Goal: Find specific page/section: Find specific page/section

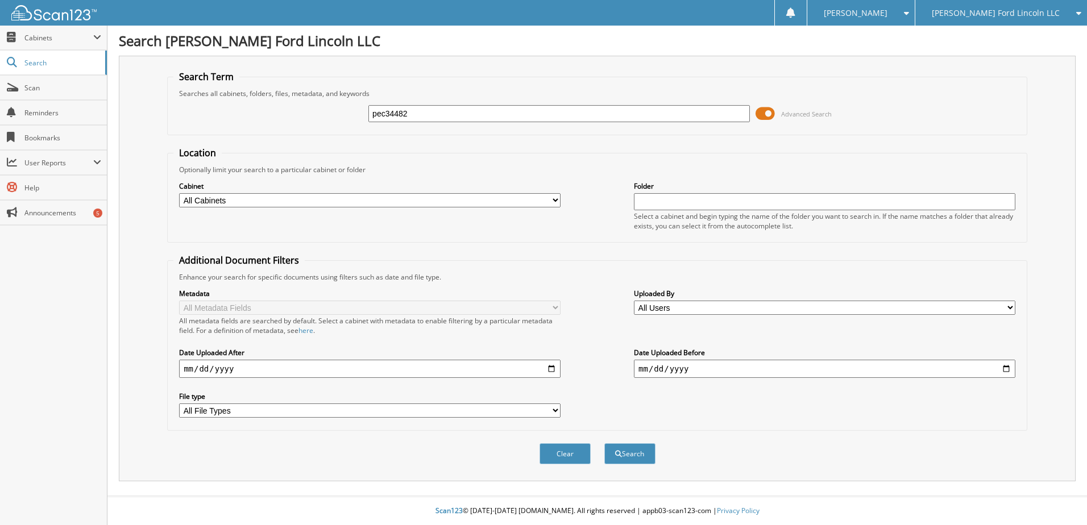
type input "pec34482"
click at [604, 443] on button "Search" at bounding box center [629, 453] width 51 height 21
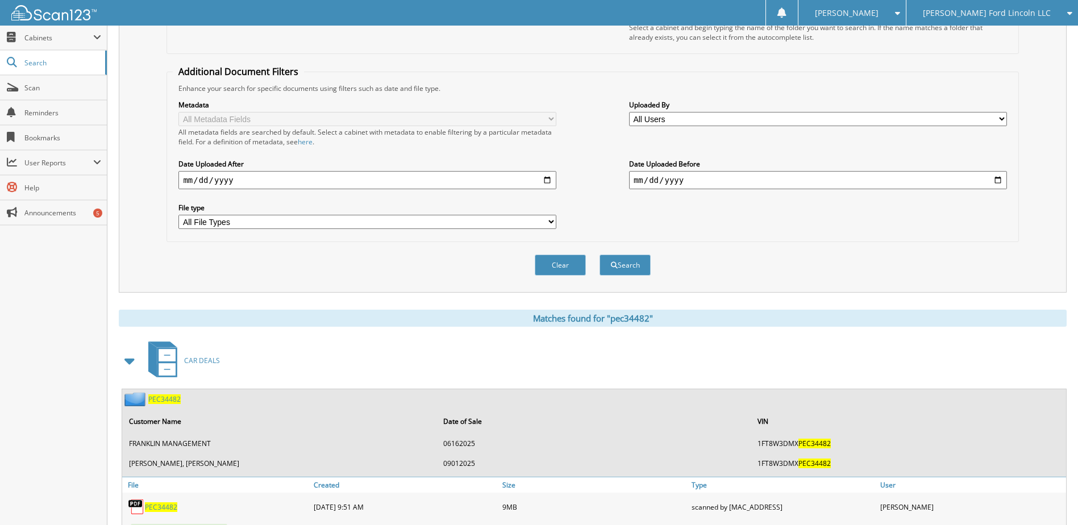
scroll to position [239, 0]
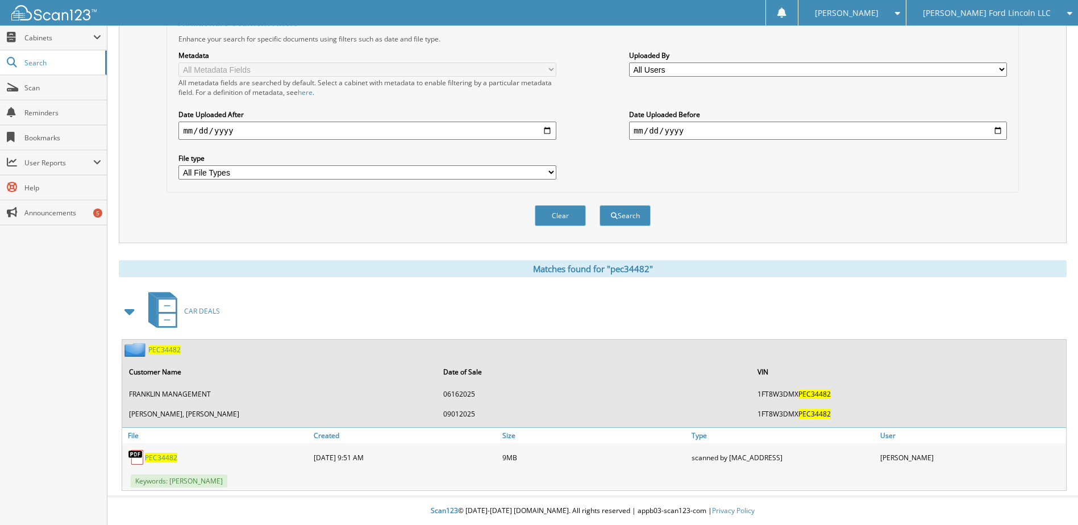
click at [166, 455] on span "PEC34482" at bounding box center [161, 458] width 32 height 10
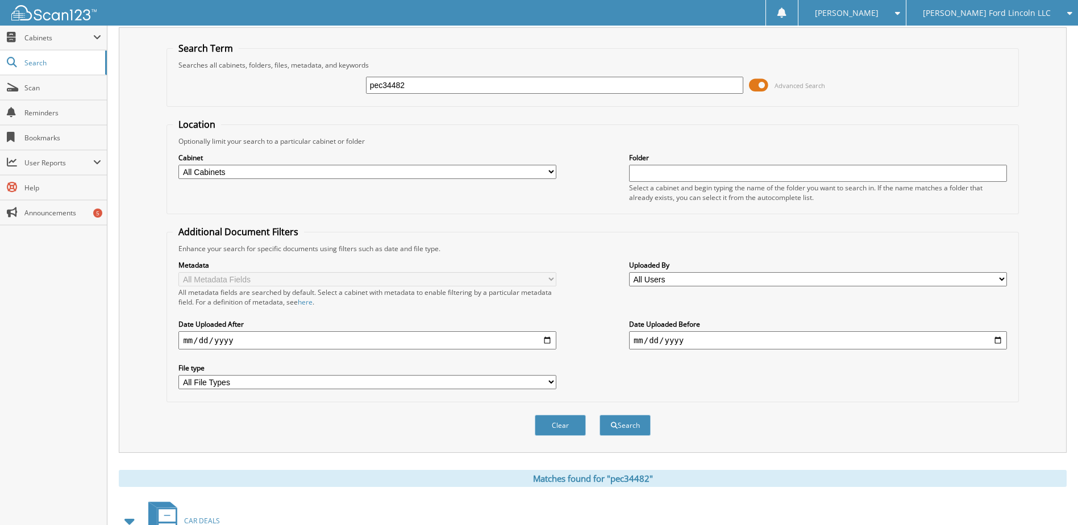
scroll to position [0, 0]
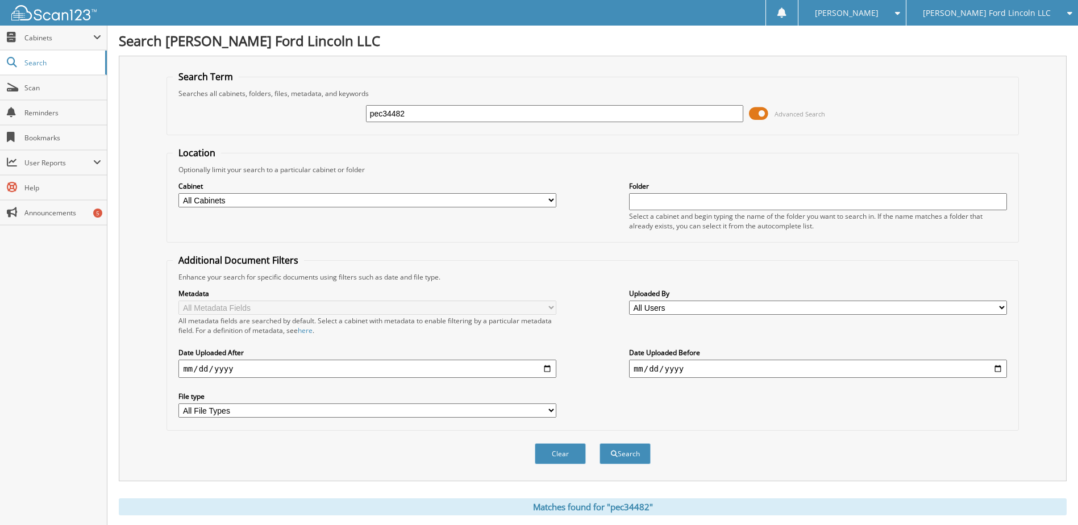
click at [390, 114] on input "pec34482" at bounding box center [555, 113] width 378 height 17
type input "rn329440"
click at [600, 443] on button "Search" at bounding box center [625, 453] width 51 height 21
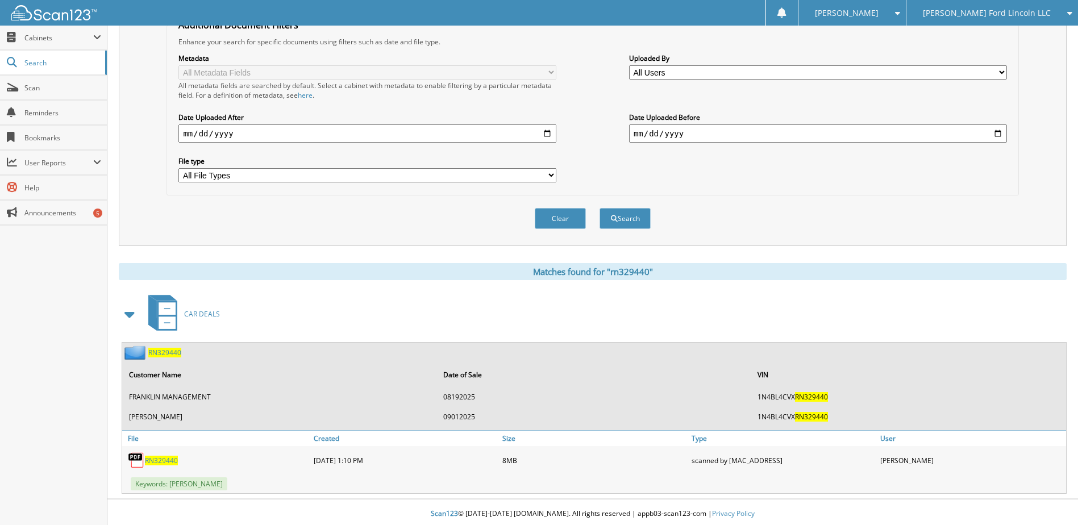
scroll to position [239, 0]
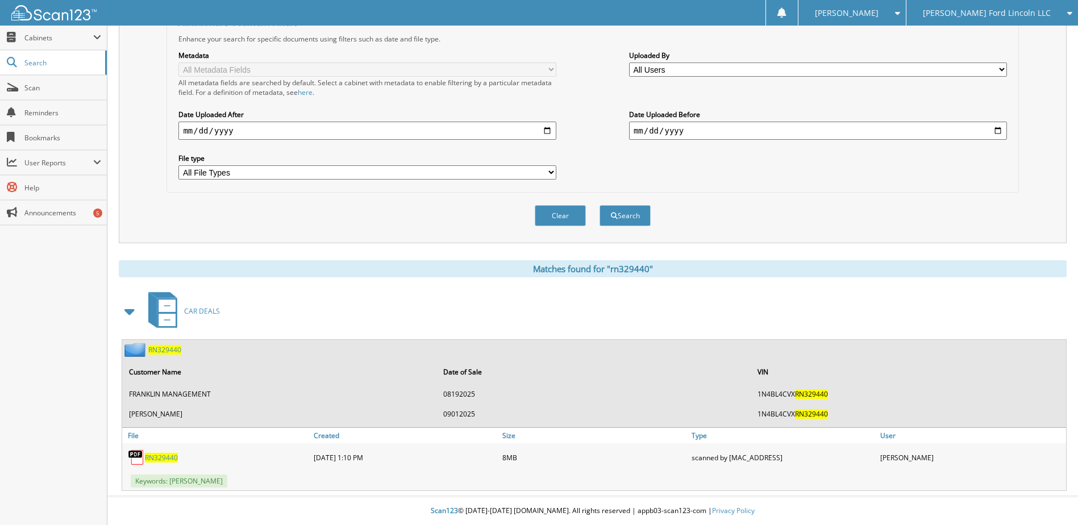
click at [161, 459] on span "RN329440" at bounding box center [161, 458] width 33 height 10
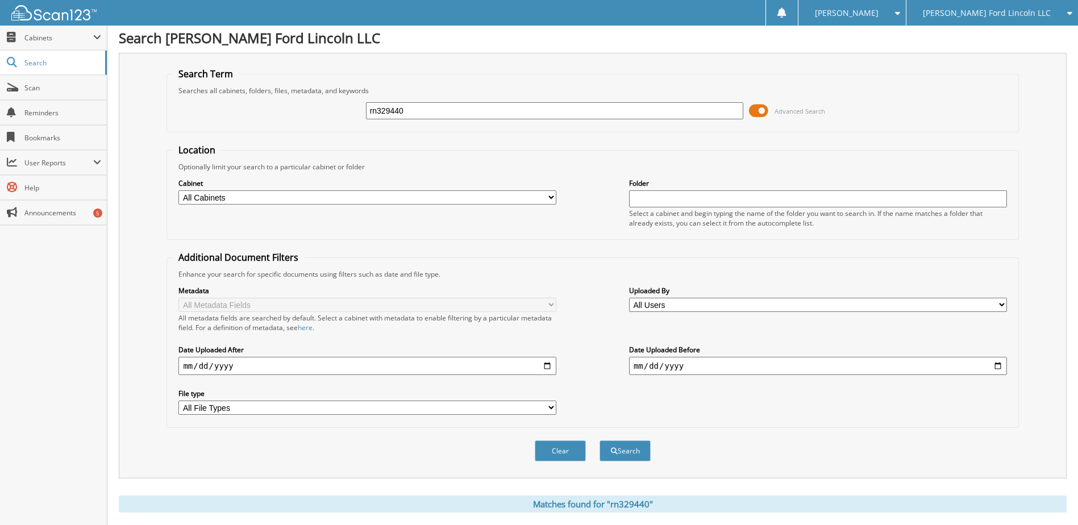
scroll to position [0, 0]
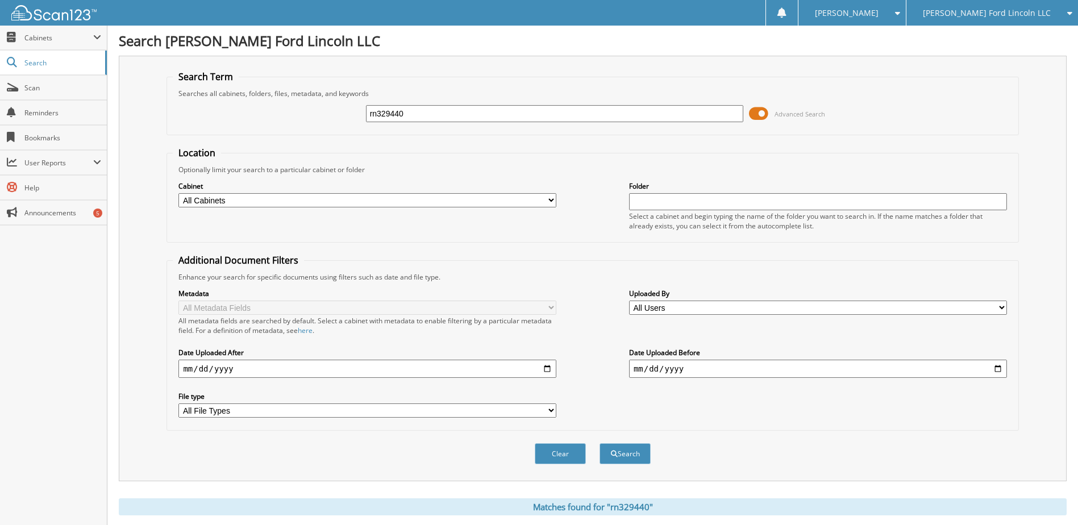
click at [393, 114] on input "rn329440" at bounding box center [555, 113] width 378 height 17
type input "lfc49829"
click at [600, 443] on button "Search" at bounding box center [625, 453] width 51 height 21
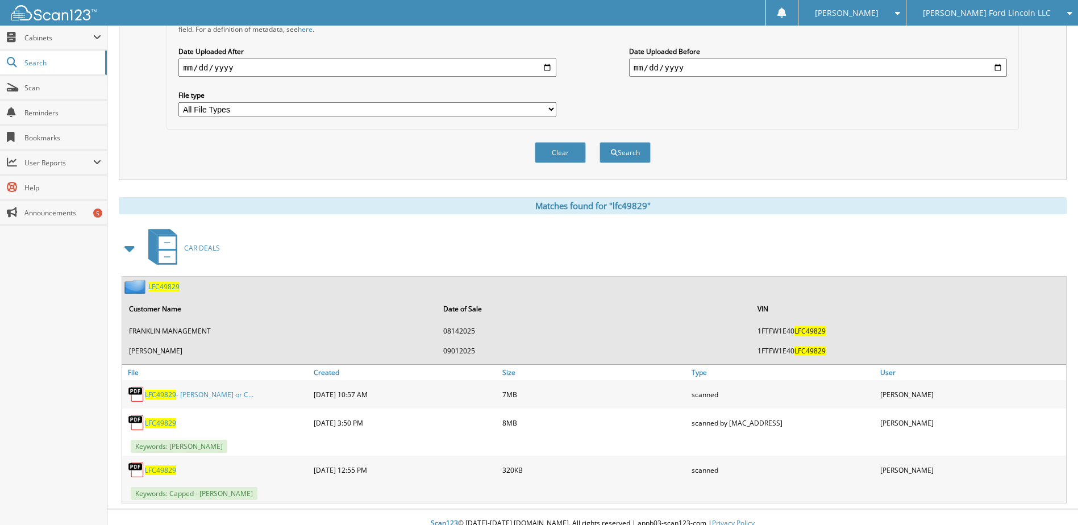
scroll to position [314, 0]
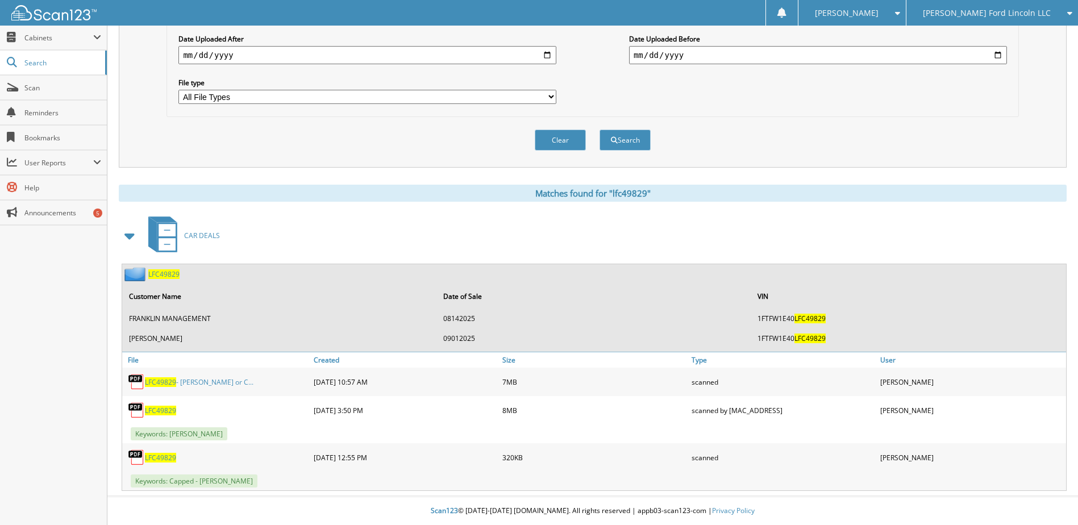
click at [162, 381] on span "LFC49829" at bounding box center [160, 382] width 31 height 10
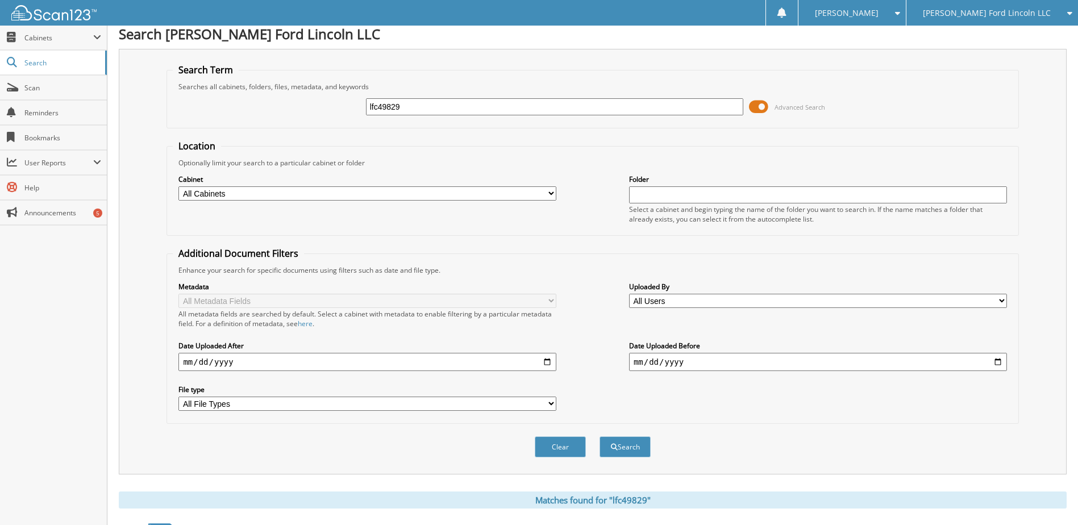
scroll to position [0, 0]
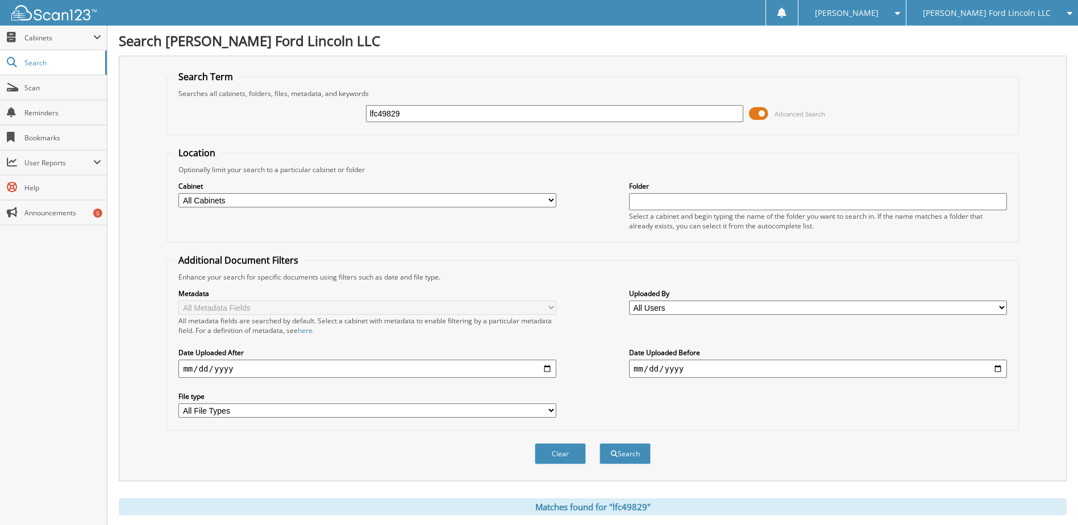
click at [391, 113] on input "lfc49829" at bounding box center [555, 113] width 378 height 17
type input "eu858193"
click at [600, 443] on button "Search" at bounding box center [625, 453] width 51 height 21
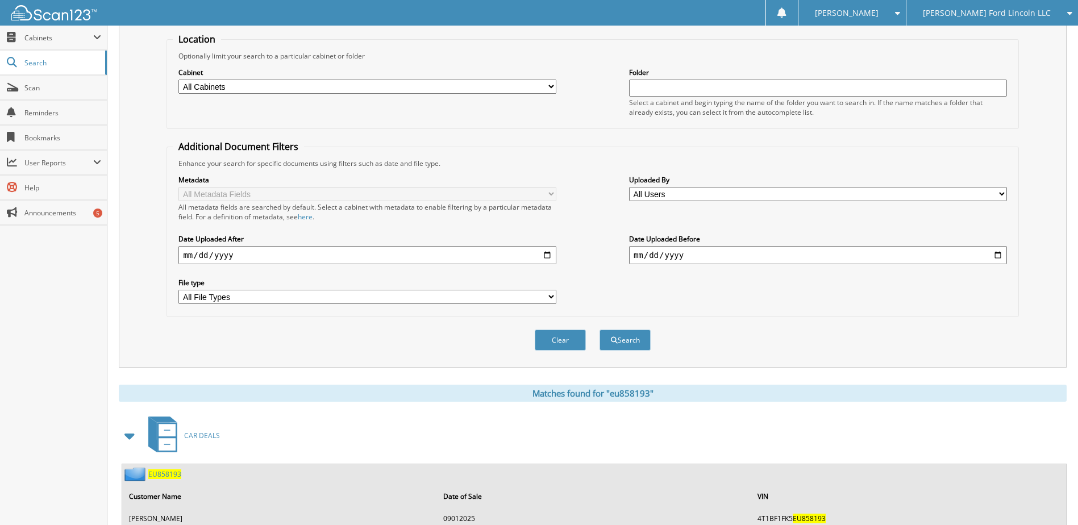
scroll to position [156, 0]
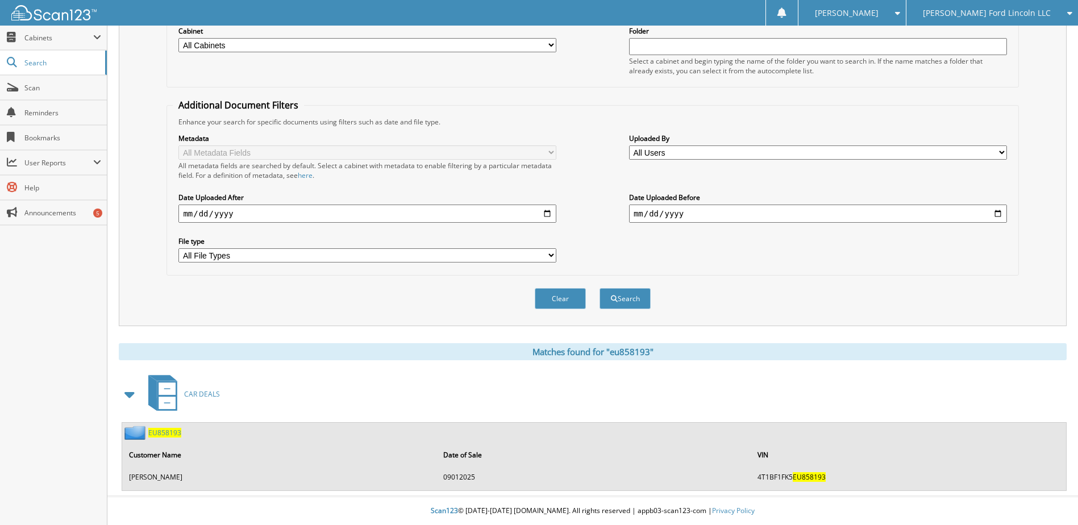
click at [163, 432] on span "EU858193" at bounding box center [164, 433] width 33 height 10
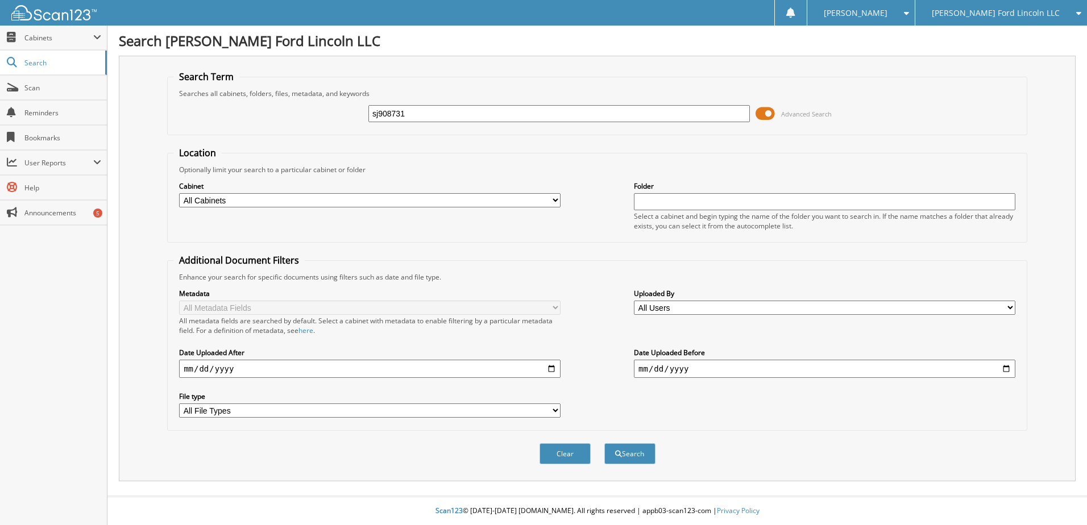
type input "sj908731"
click at [604, 443] on button "Search" at bounding box center [629, 453] width 51 height 21
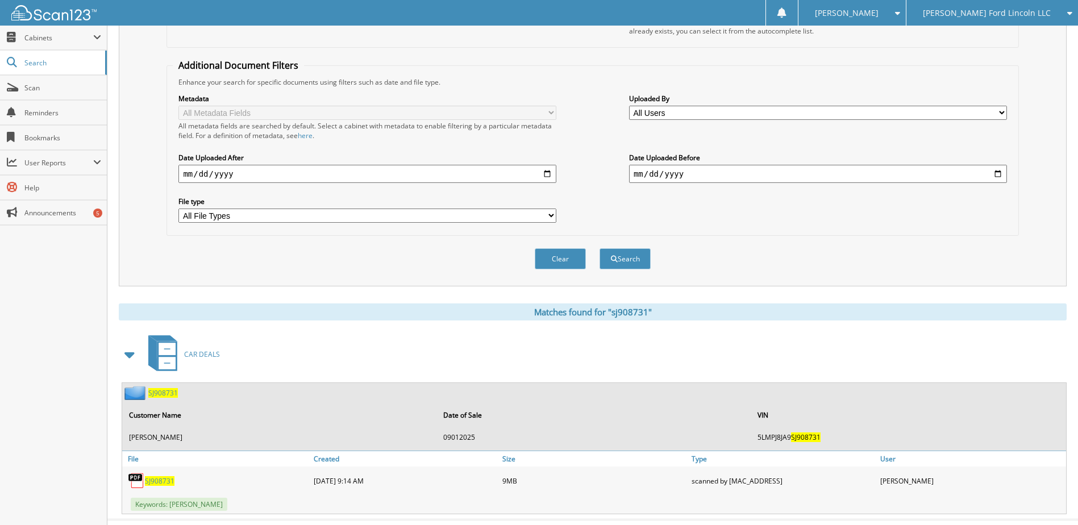
scroll to position [219, 0]
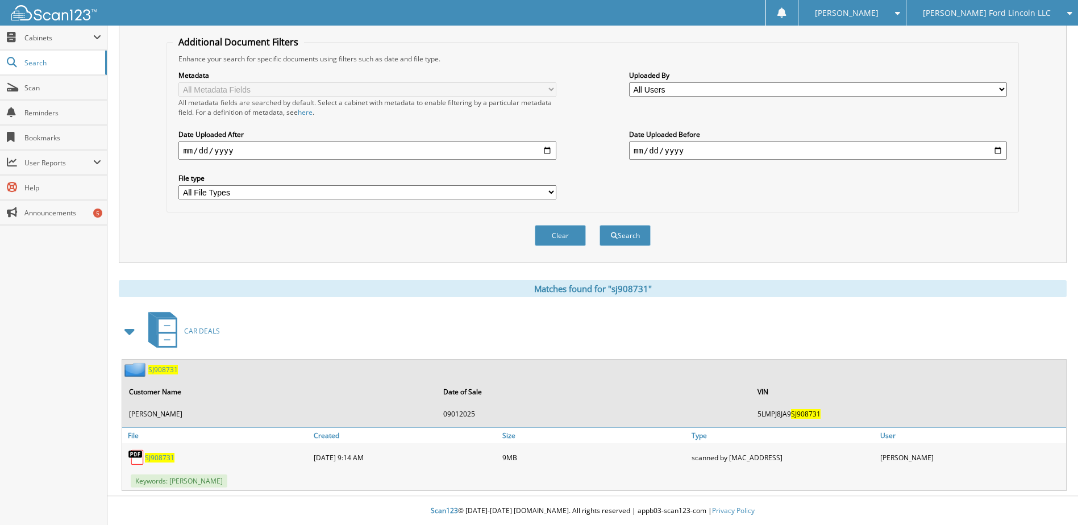
click at [163, 460] on span "SJ908731" at bounding box center [160, 458] width 30 height 10
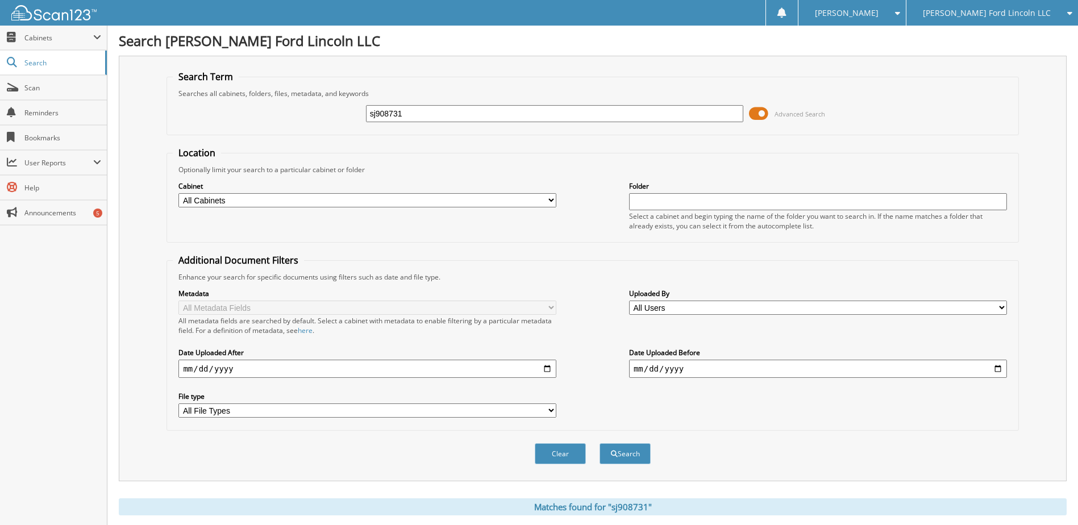
click at [390, 122] on div "sj908731" at bounding box center [555, 113] width 378 height 19
click at [388, 122] on input "sj908731" at bounding box center [555, 113] width 378 height 17
type input "lj320672"
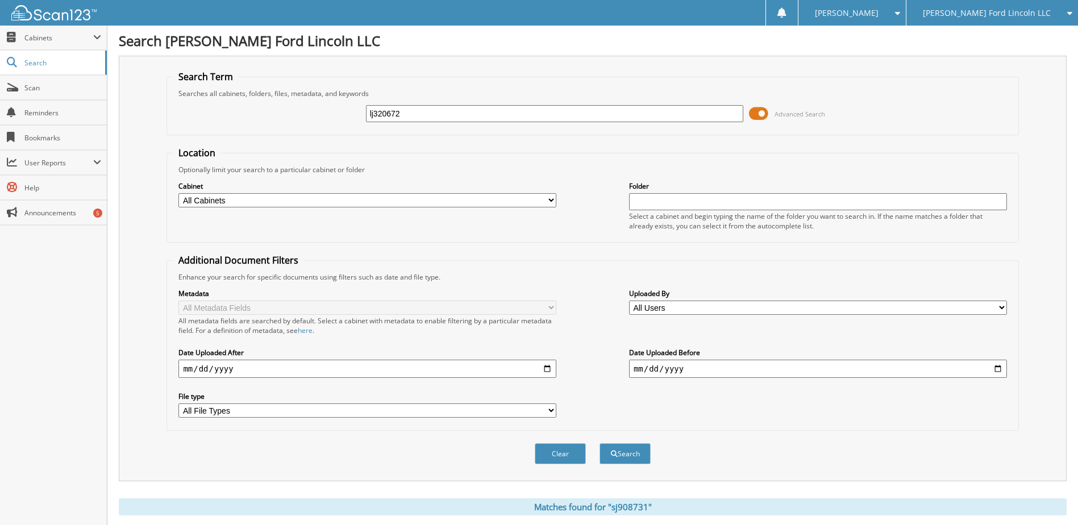
click at [600, 443] on button "Search" at bounding box center [625, 453] width 51 height 21
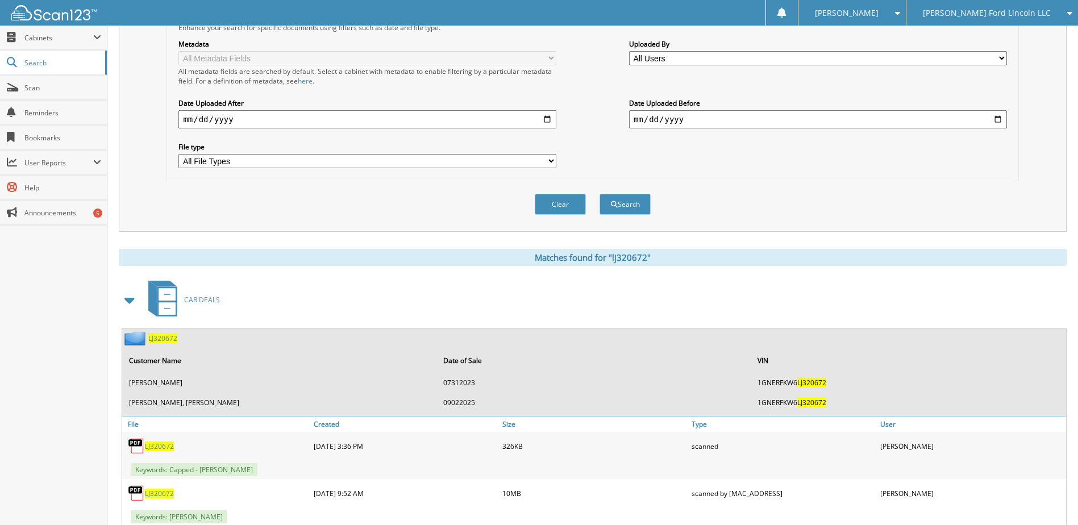
scroll to position [286, 0]
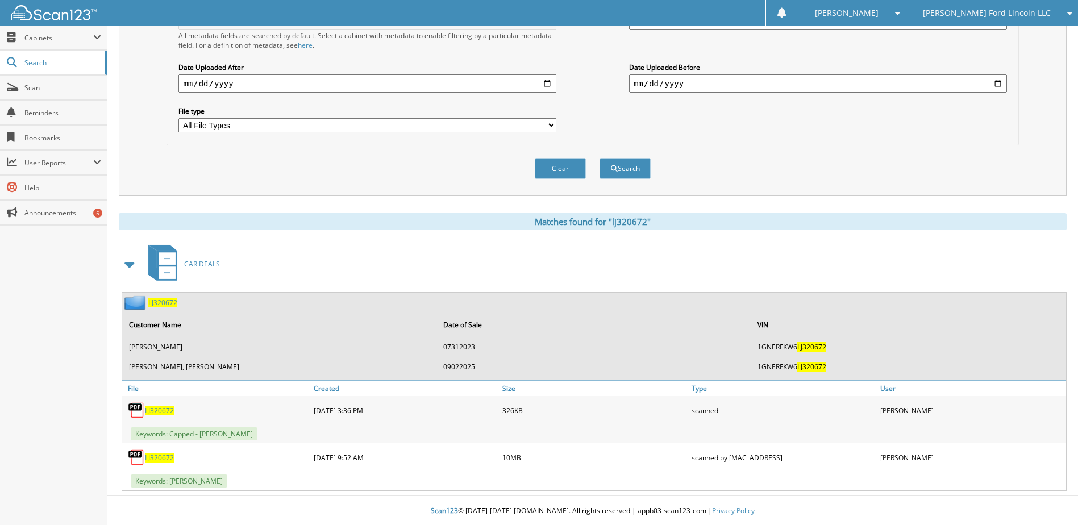
click at [157, 455] on span "LJ320672" at bounding box center [159, 458] width 29 height 10
click at [42, 85] on span "Scan" at bounding box center [62, 88] width 77 height 10
